Goal: Information Seeking & Learning: Learn about a topic

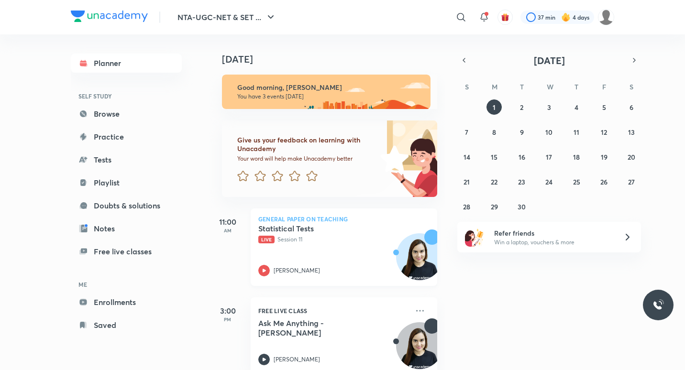
click at [347, 243] on p "Live Session 11" at bounding box center [333, 239] width 150 height 9
